Goal: Use online tool/utility

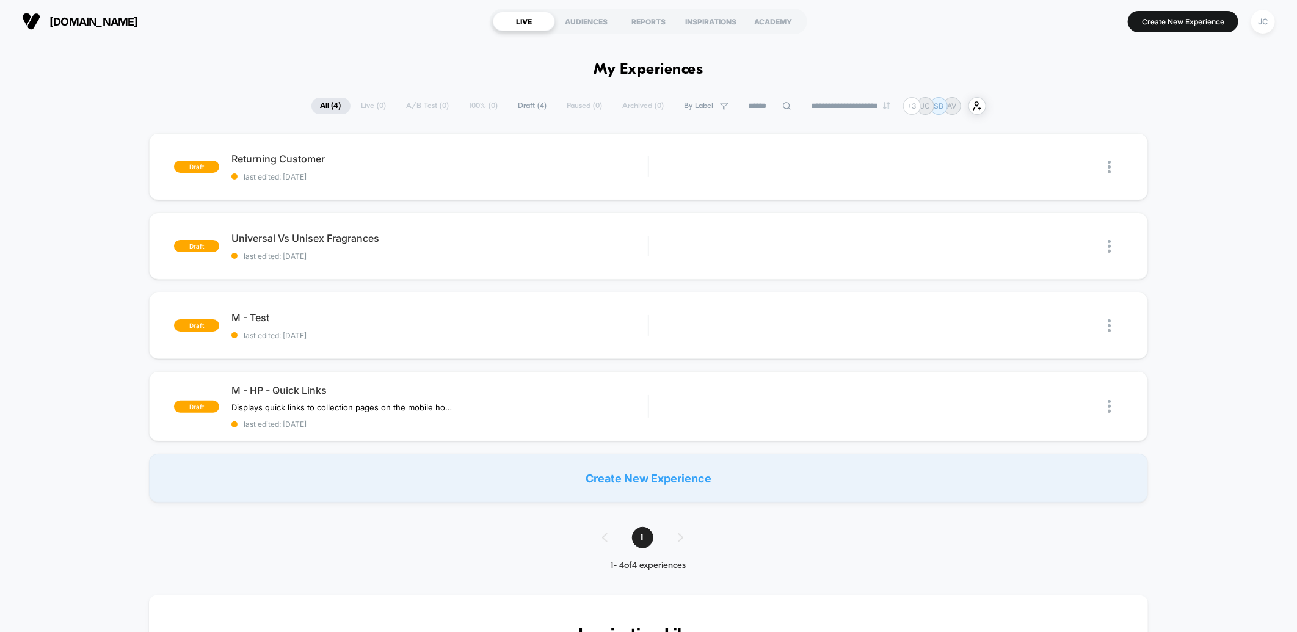
click at [1084, 33] on section "Create New Experience JC" at bounding box center [1072, 21] width 414 height 31
click at [366, 155] on span "Returning Customer" at bounding box center [439, 159] width 416 height 12
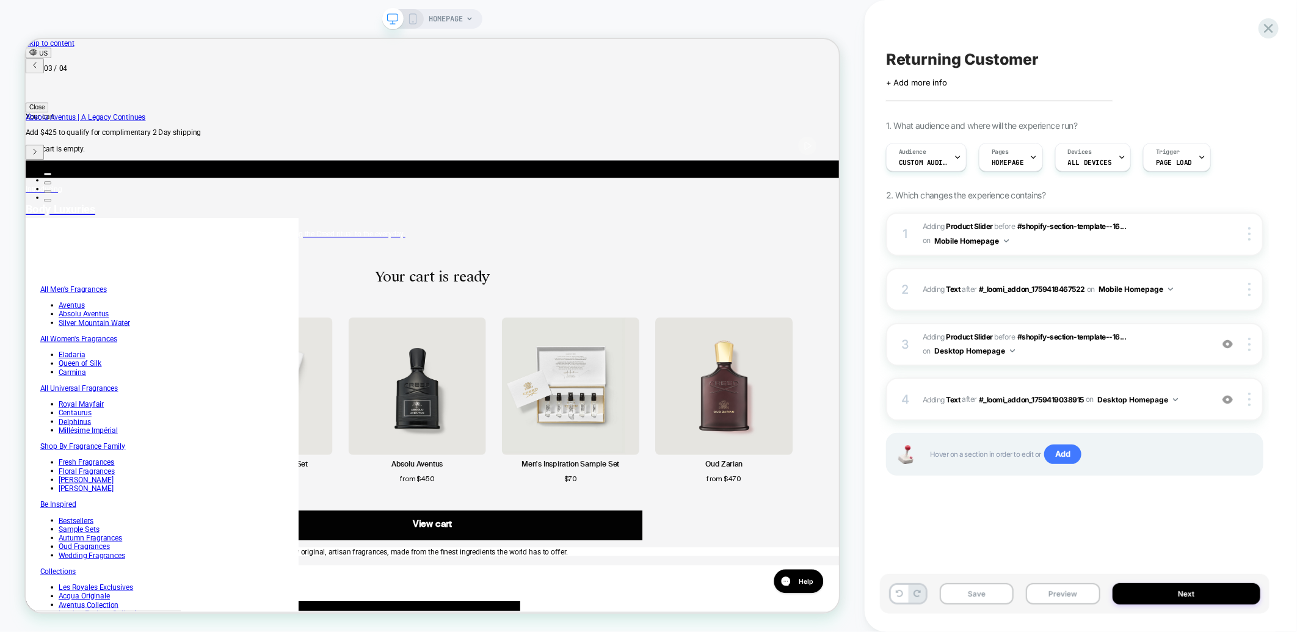
scroll to position [0, 1362]
